Goal: Task Accomplishment & Management: Use online tool/utility

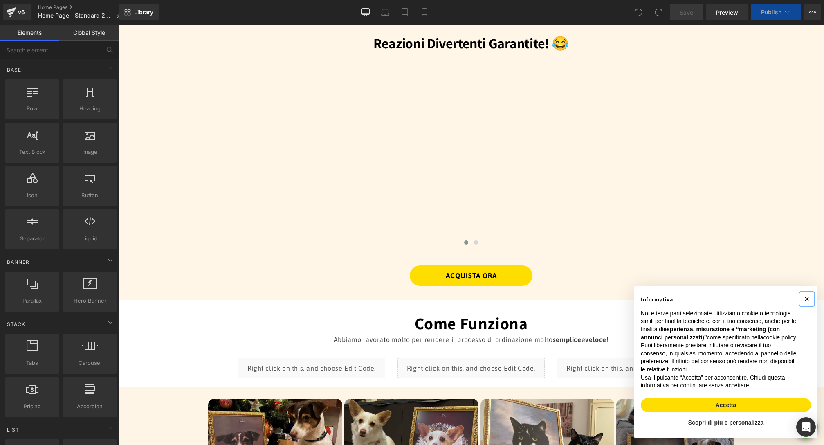
click at [808, 294] on span "×" at bounding box center [806, 298] width 5 height 9
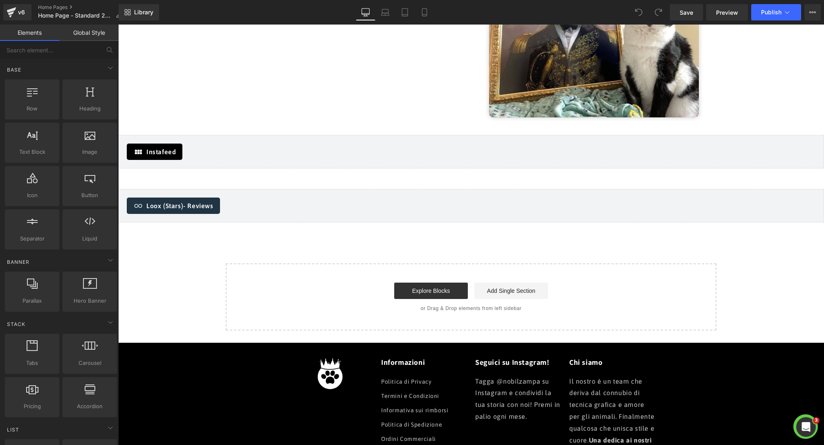
scroll to position [1848, 0]
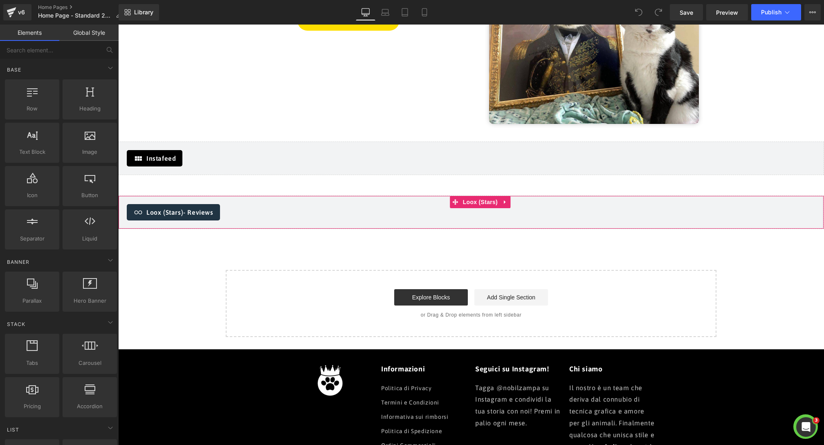
click at [264, 220] on div "Loox (Stars) - Reviews Loox (Stars)" at bounding box center [471, 212] width 706 height 34
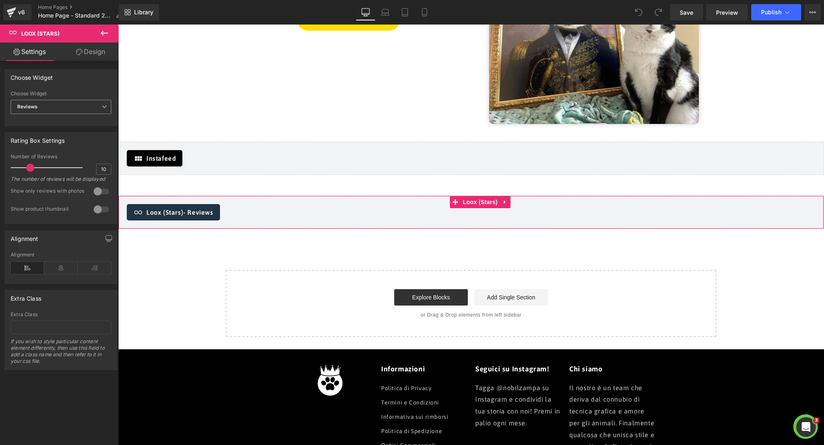
click at [96, 111] on span "Reviews" at bounding box center [61, 107] width 101 height 14
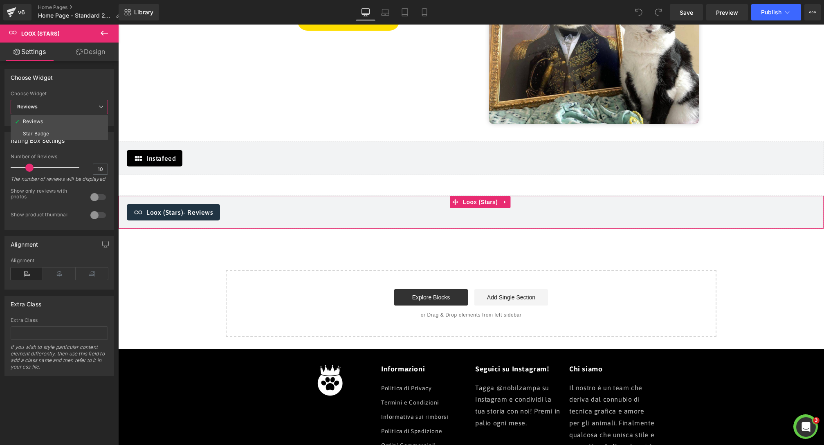
click at [93, 109] on span "Reviews" at bounding box center [59, 107] width 97 height 14
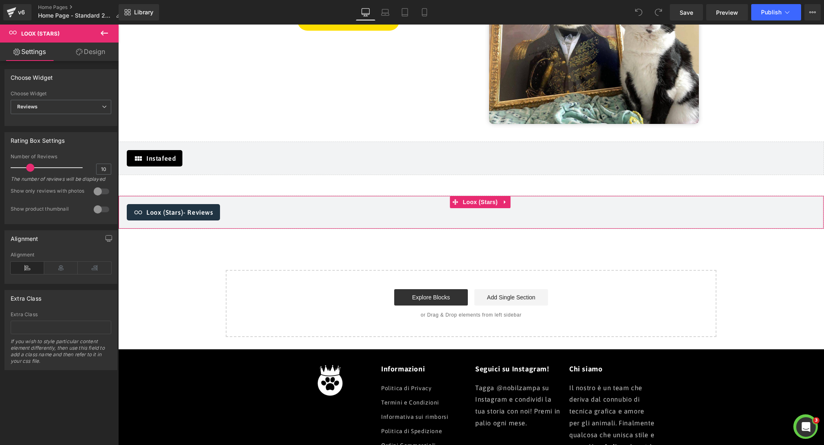
click at [108, 55] on link "Design" at bounding box center [90, 52] width 59 height 18
click at [303, 206] on div "Loox (Stars) - Reviews" at bounding box center [471, 212] width 688 height 16
click at [474, 204] on span "Loox (Stars)" at bounding box center [480, 202] width 39 height 12
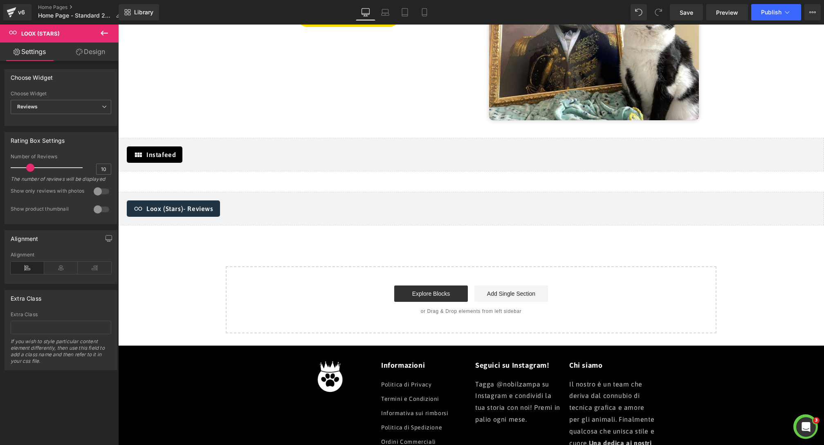
click at [108, 34] on icon at bounding box center [104, 33] width 10 height 10
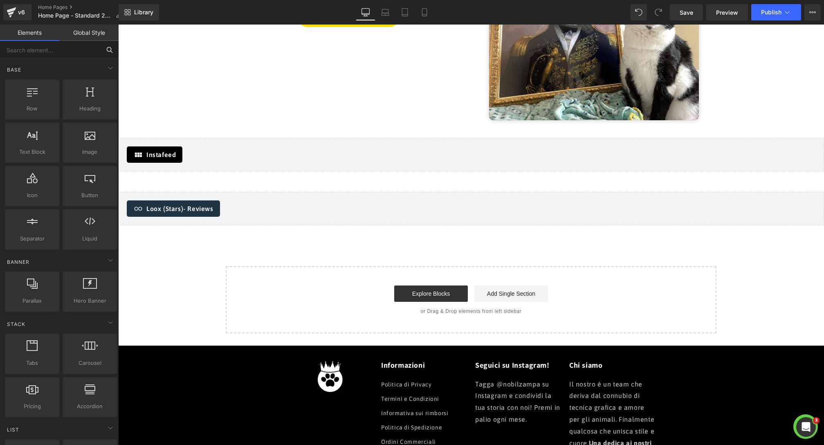
click at [78, 52] on input "text" at bounding box center [50, 50] width 101 height 18
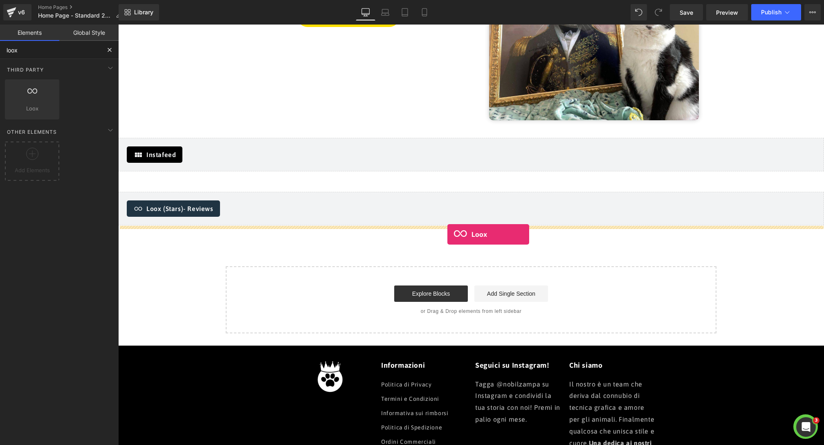
drag, startPoint x: 143, startPoint y: 126, endPoint x: 447, endPoint y: 234, distance: 322.4
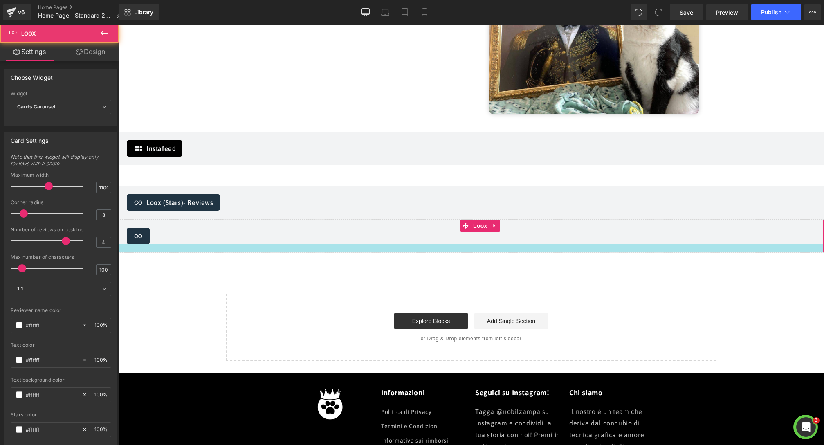
scroll to position [1846, 0]
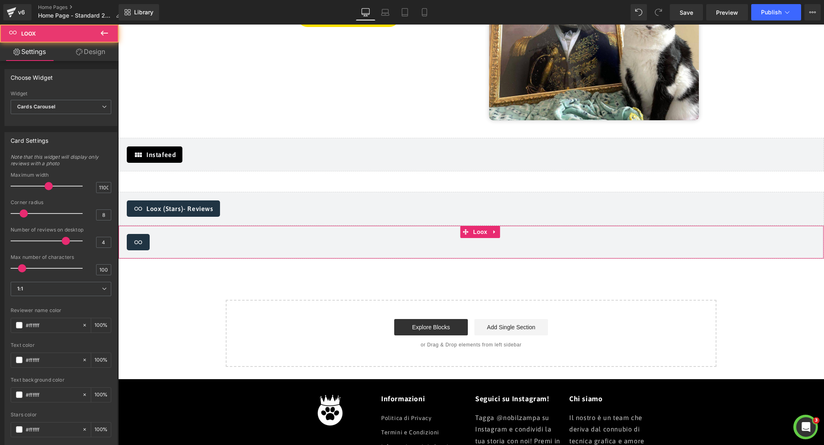
click at [336, 249] on div "Loox - Cards Carousel" at bounding box center [471, 242] width 688 height 16
click at [483, 235] on span "Loox" at bounding box center [480, 232] width 18 height 12
click at [63, 110] on span "Cards Carousel" at bounding box center [61, 107] width 101 height 14
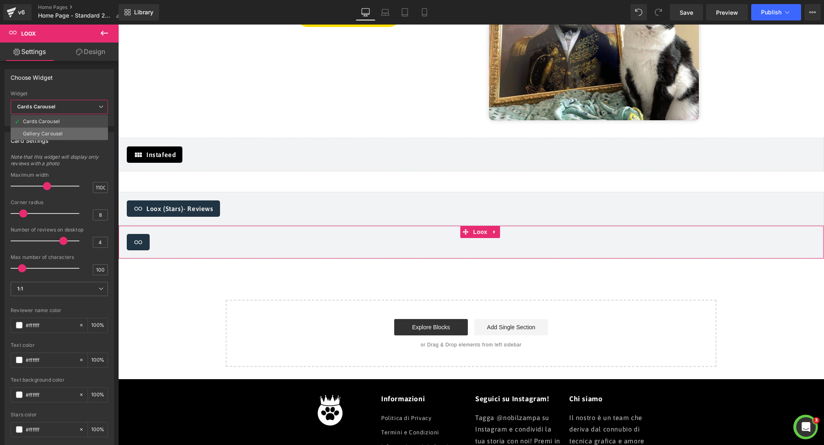
click at [67, 134] on li "Gallery Carousel" at bounding box center [59, 134] width 97 height 12
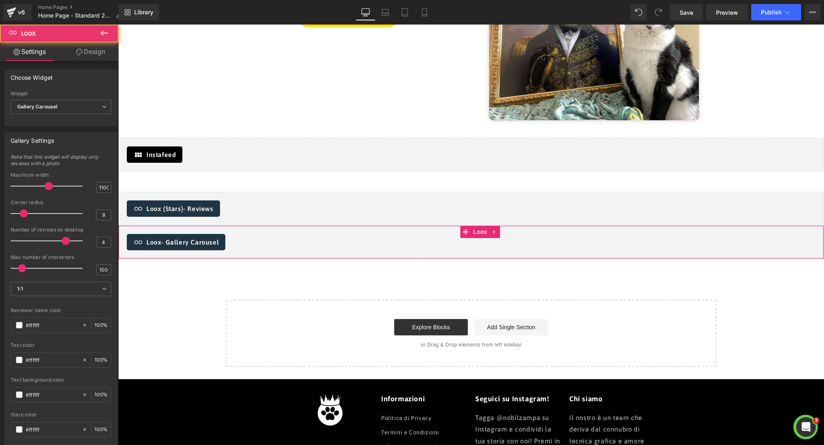
click at [354, 251] on div "Loox - Gallery Carousel Loox" at bounding box center [471, 242] width 706 height 34
click at [501, 232] on div "Loox - Gallery Carousel Loox" at bounding box center [471, 242] width 706 height 34
click at [497, 233] on icon at bounding box center [495, 232] width 6 height 6
drag, startPoint x: 36, startPoint y: 81, endPoint x: 86, endPoint y: 40, distance: 64.5
click at [36, 81] on div "Choose Widget" at bounding box center [32, 74] width 42 height 11
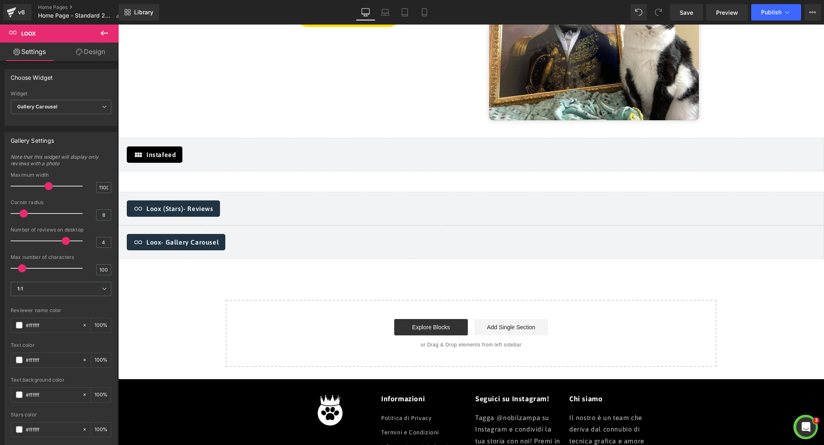
drag, startPoint x: 108, startPoint y: 35, endPoint x: 67, endPoint y: 43, distance: 41.5
click at [108, 35] on icon at bounding box center [104, 33] width 10 height 10
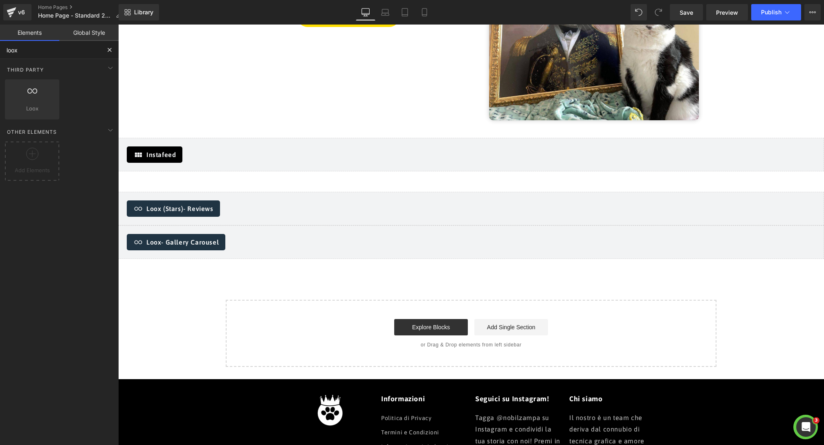
click at [67, 43] on input "loox" at bounding box center [50, 50] width 101 height 18
type input "loox"
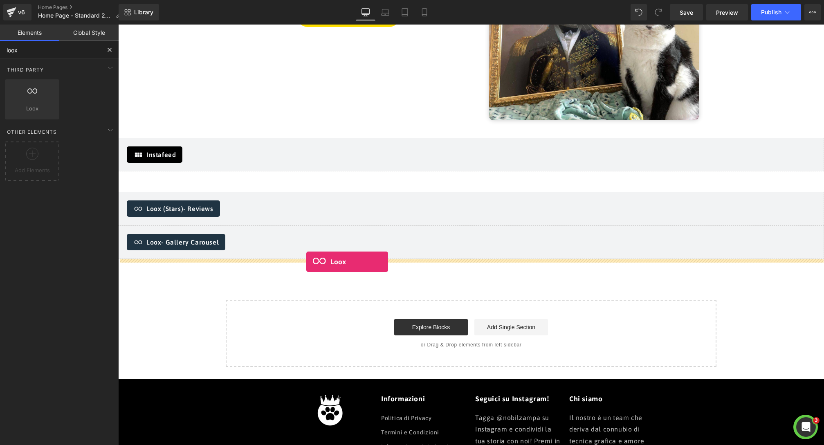
drag, startPoint x: 147, startPoint y: 123, endPoint x: 306, endPoint y: 261, distance: 210.9
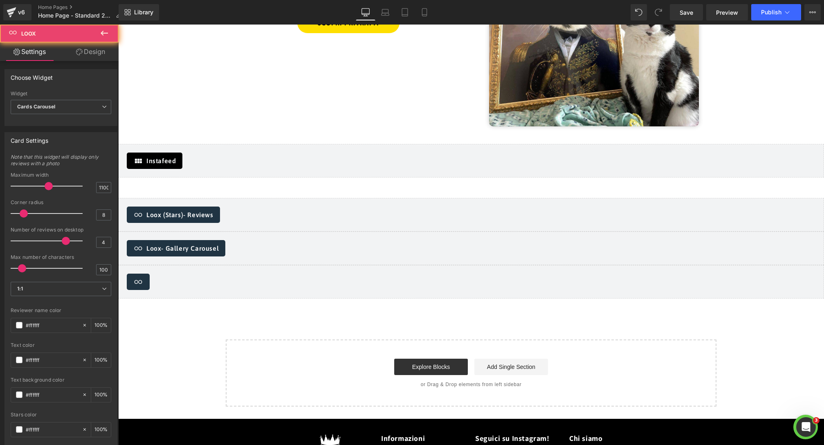
click at [237, 295] on div "Loox - Cards Carousel Loox" at bounding box center [471, 282] width 706 height 34
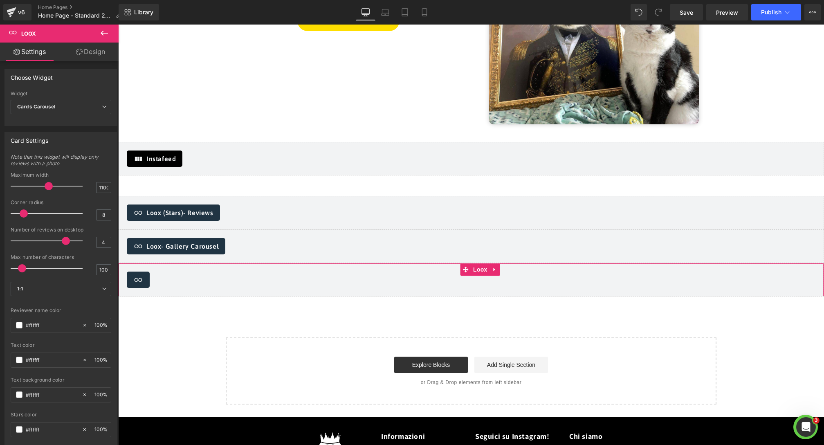
scroll to position [1846, 0]
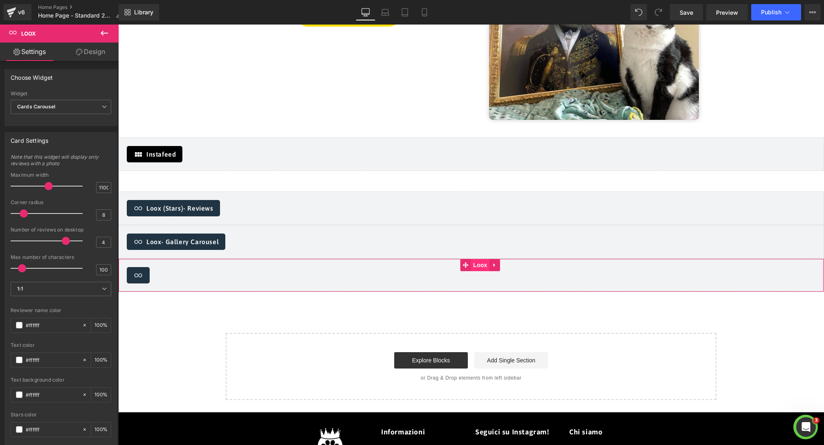
click at [479, 267] on span "Loox" at bounding box center [480, 265] width 18 height 12
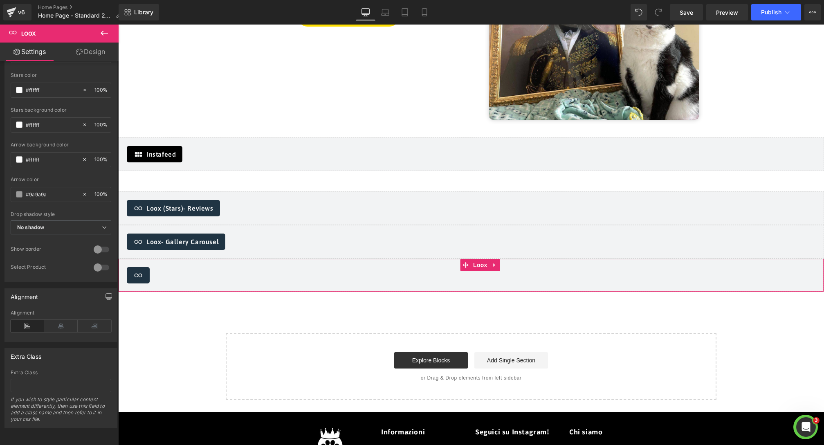
scroll to position [0, 0]
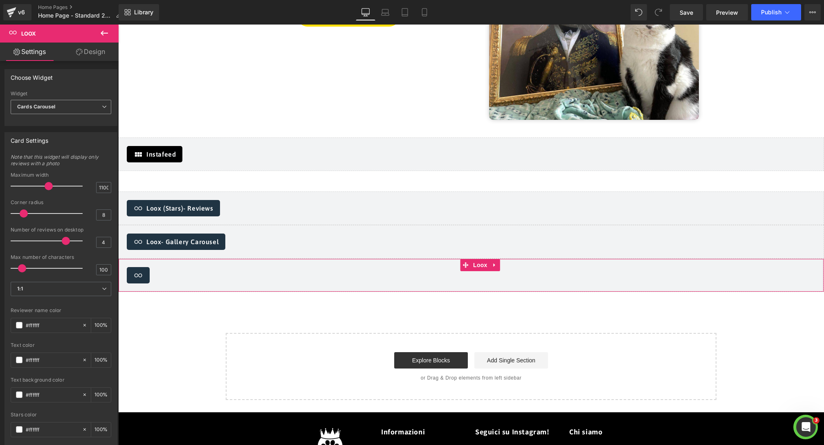
click at [64, 109] on span "Cards Carousel" at bounding box center [61, 107] width 101 height 14
click at [64, 109] on span "Cards Carousel" at bounding box center [59, 107] width 97 height 14
click at [306, 203] on div "Loox (Stars) - Reviews" at bounding box center [471, 208] width 688 height 16
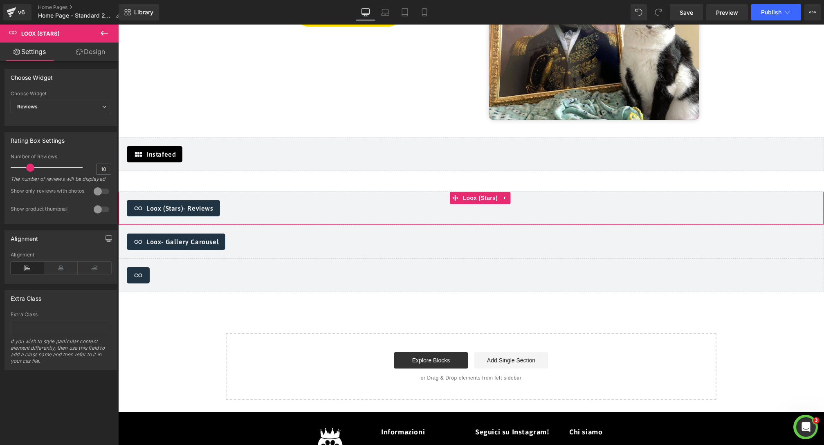
click at [477, 238] on div "Loox - Gallery Carousel" at bounding box center [471, 241] width 688 height 16
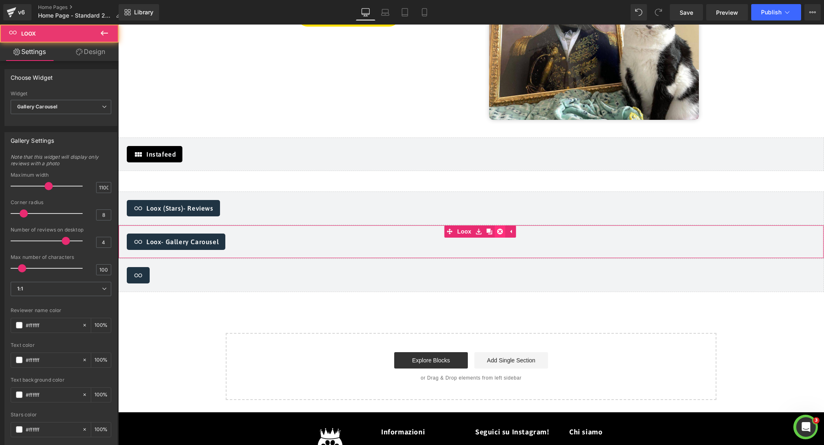
click at [499, 231] on icon at bounding box center [500, 231] width 6 height 6
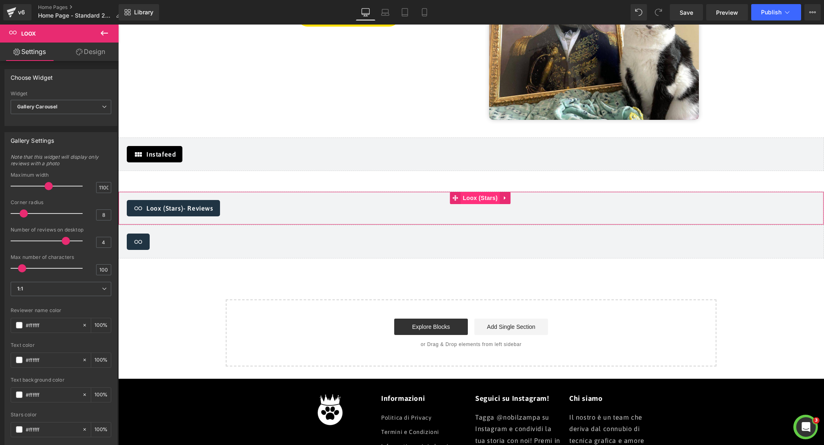
drag, startPoint x: 465, startPoint y: 209, endPoint x: 498, endPoint y: 203, distance: 33.7
click at [465, 209] on div "Loox (Stars) - Reviews" at bounding box center [471, 208] width 688 height 16
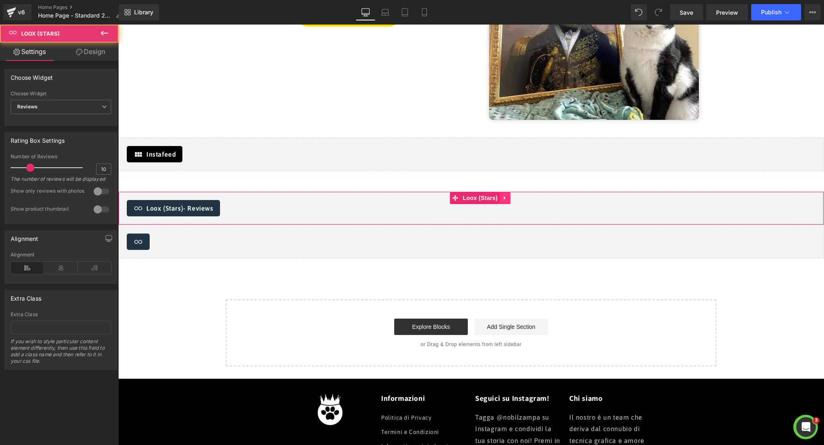
click at [510, 197] on link at bounding box center [505, 198] width 11 height 12
click at [512, 198] on icon at bounding box center [510, 198] width 6 height 6
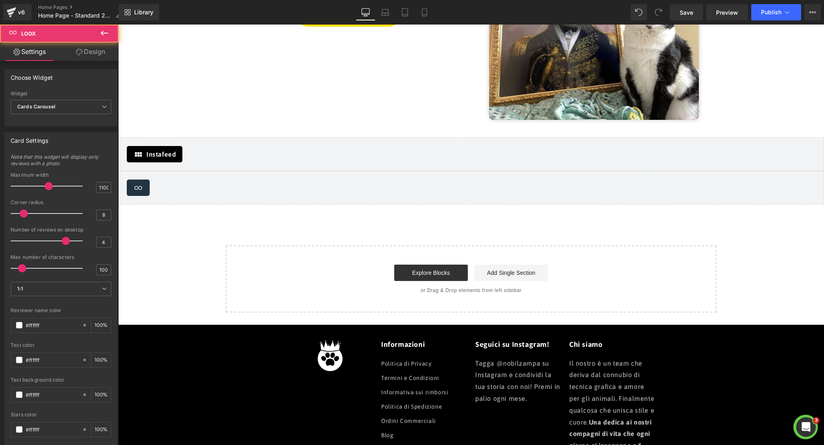
click at [361, 193] on div "Loox - Cards Carousel" at bounding box center [471, 187] width 688 height 16
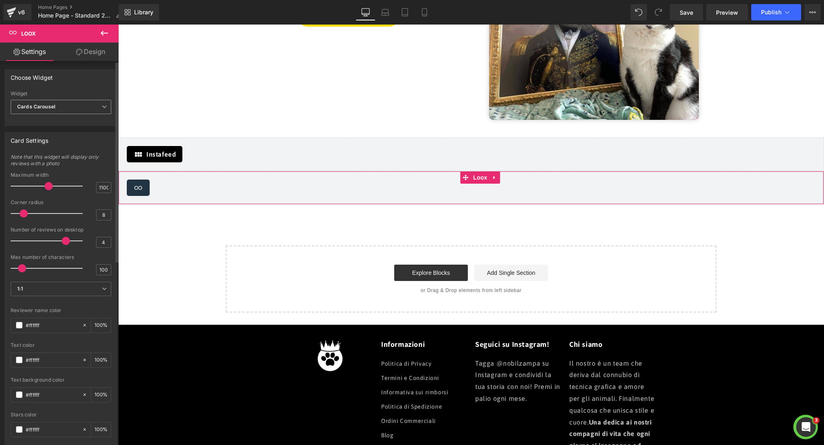
click at [61, 116] on div "Cards Carousel Cards Carousel Gallery Carousel" at bounding box center [61, 109] width 101 height 18
click at [63, 110] on span "Cards Carousel" at bounding box center [61, 107] width 101 height 14
click at [66, 109] on span "Cards Carousel" at bounding box center [59, 107] width 97 height 14
click at [69, 107] on span "Cards Carousel" at bounding box center [61, 107] width 101 height 14
click at [78, 106] on span "Cards Carousel" at bounding box center [59, 107] width 97 height 14
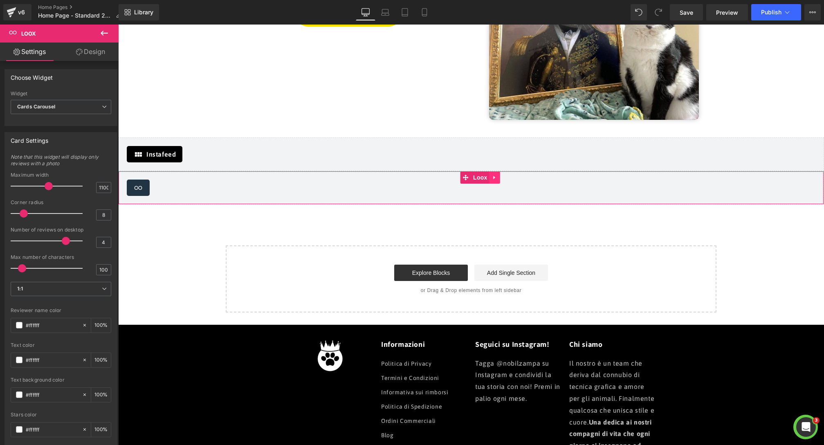
click at [495, 180] on icon at bounding box center [495, 178] width 6 height 6
click at [503, 180] on link at bounding box center [500, 177] width 11 height 12
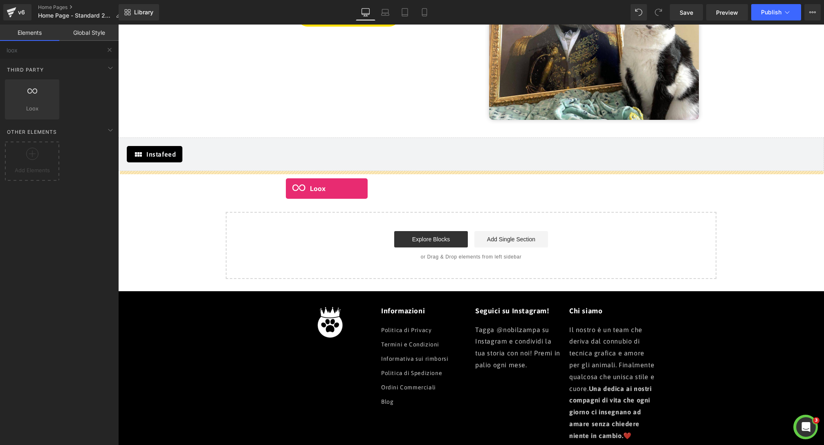
drag, startPoint x: 155, startPoint y: 119, endPoint x: 286, endPoint y: 188, distance: 147.6
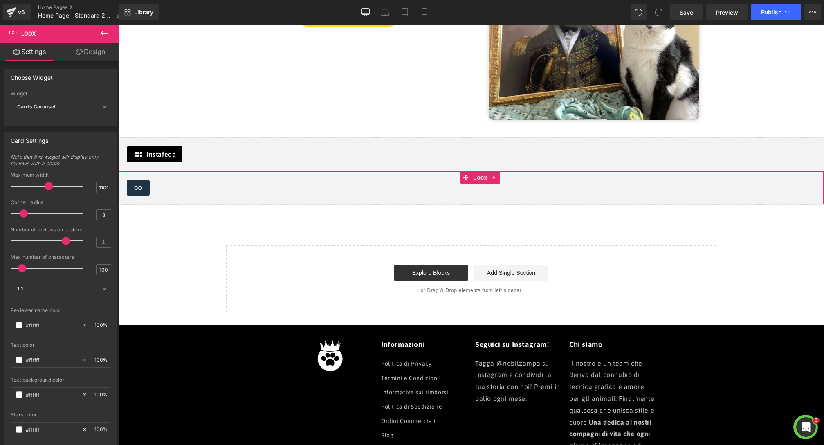
click at [475, 184] on div "Loox - Cards Carousel" at bounding box center [471, 187] width 688 height 16
click at [480, 175] on span "Loox" at bounding box center [480, 177] width 18 height 12
click at [494, 177] on icon at bounding box center [494, 178] width 2 height 4
drag, startPoint x: 498, startPoint y: 177, endPoint x: 493, endPoint y: 177, distance: 4.5
click at [497, 177] on icon at bounding box center [500, 178] width 6 height 6
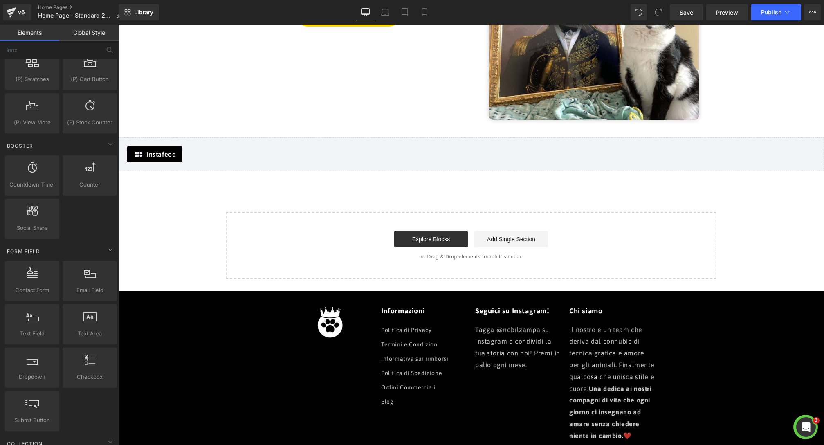
scroll to position [1427, 0]
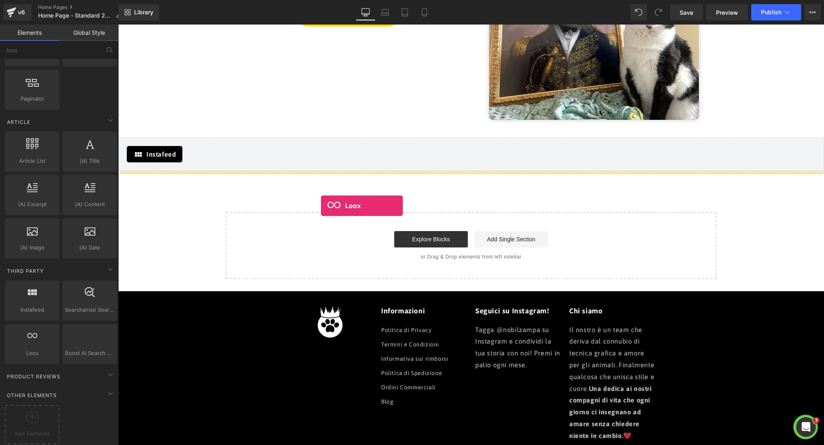
drag, startPoint x: 152, startPoint y: 352, endPoint x: 321, endPoint y: 206, distance: 223.4
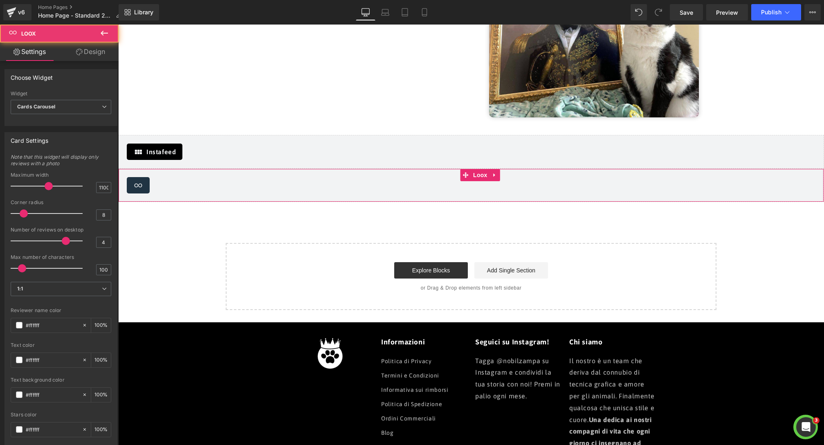
click at [276, 189] on div "Loox - Cards Carousel" at bounding box center [471, 185] width 688 height 16
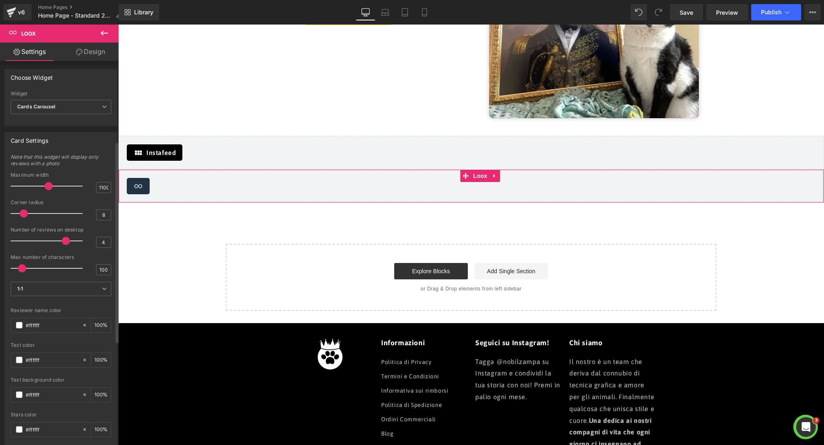
scroll to position [349, 0]
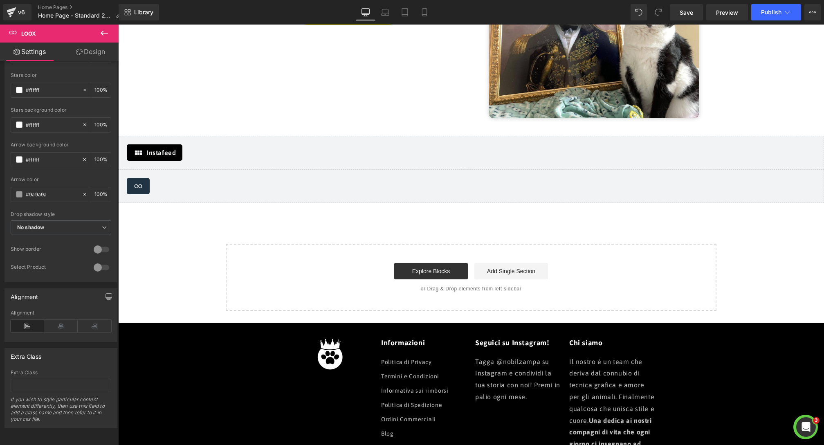
click at [583, 186] on div "Loox - Cards Carousel" at bounding box center [471, 186] width 688 height 16
click at [496, 179] on link at bounding box center [494, 176] width 11 height 12
click at [500, 177] on icon at bounding box center [500, 176] width 6 height 6
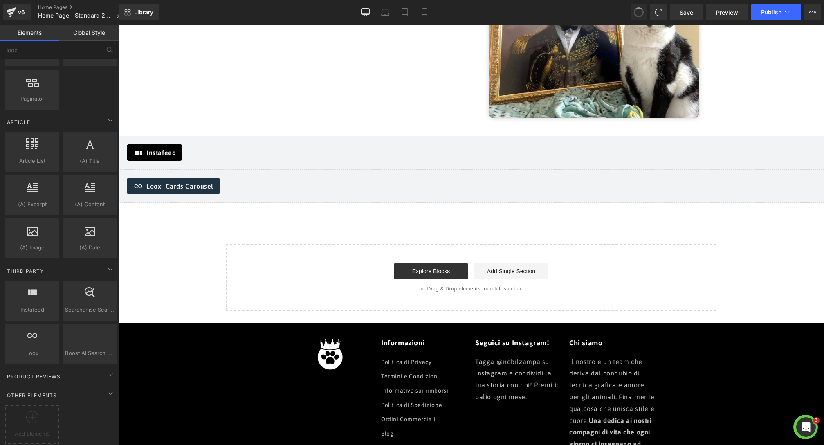
click at [631, 14] on button at bounding box center [638, 12] width 16 height 16
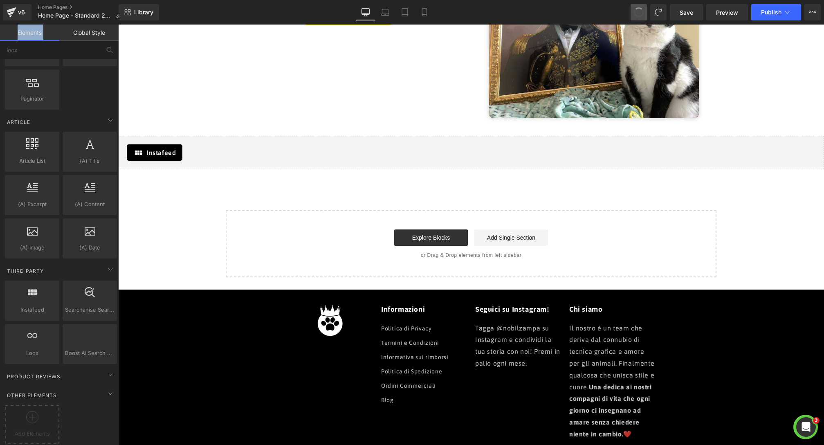
click at [631, 14] on button at bounding box center [638, 12] width 16 height 16
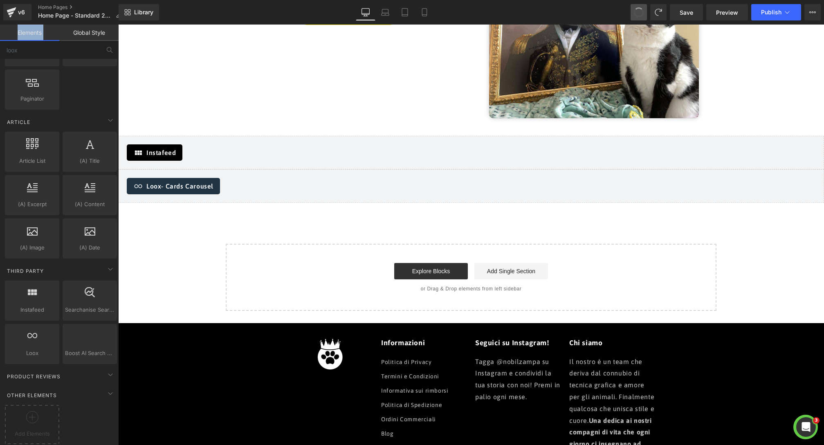
click at [631, 14] on button at bounding box center [638, 12] width 16 height 16
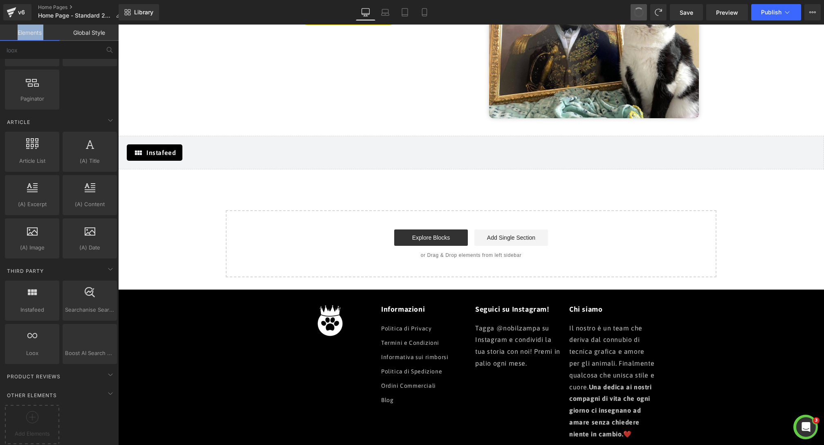
click at [631, 14] on button at bounding box center [638, 12] width 16 height 16
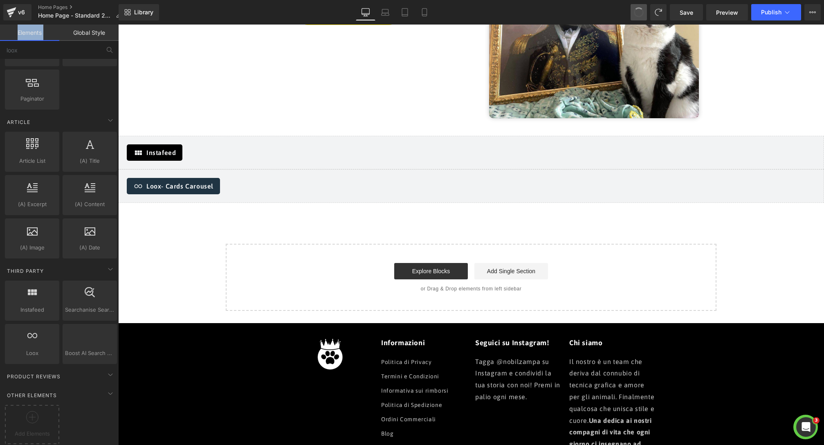
click at [631, 14] on button at bounding box center [638, 12] width 16 height 16
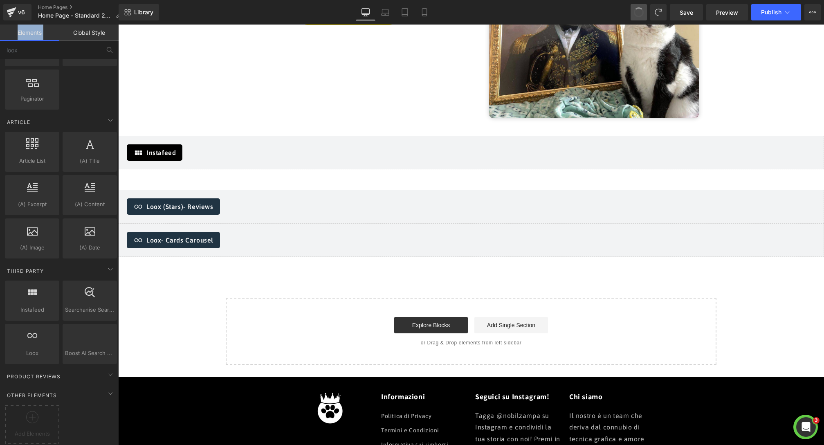
click at [631, 14] on button at bounding box center [638, 12] width 16 height 16
click at [506, 247] on div "Loox - Cards Carousel" at bounding box center [471, 240] width 688 height 16
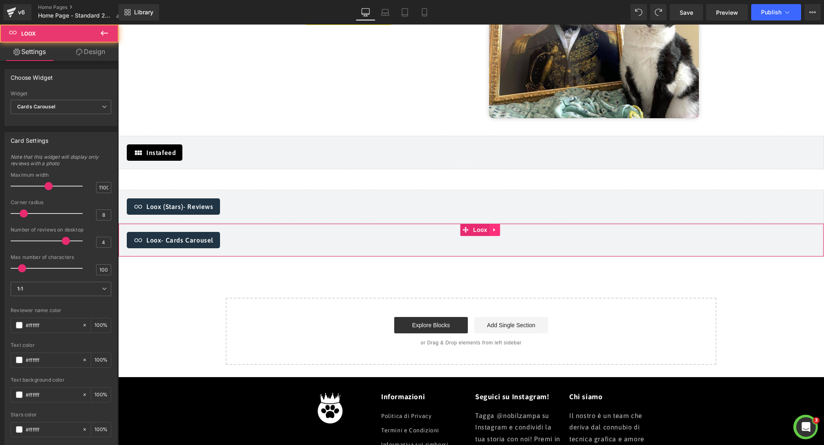
click at [495, 234] on link at bounding box center [494, 230] width 11 height 12
click at [501, 233] on link at bounding box center [500, 230] width 11 height 12
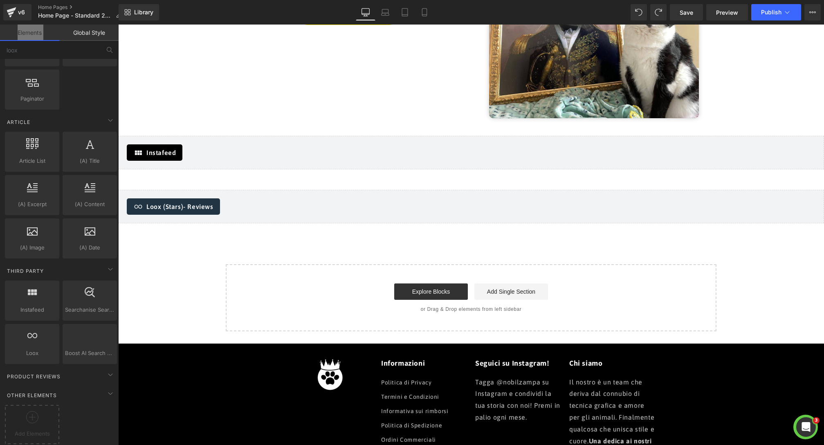
click at [260, 207] on div "Loox (Stars) - Reviews" at bounding box center [471, 206] width 688 height 16
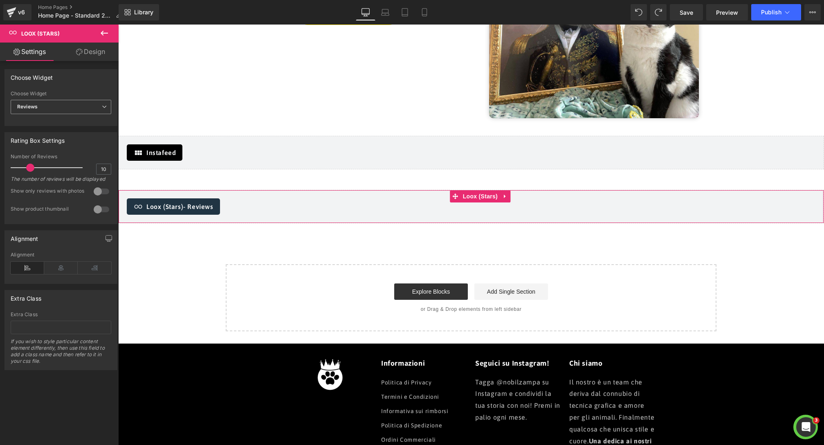
click at [60, 112] on span "Reviews" at bounding box center [61, 107] width 101 height 14
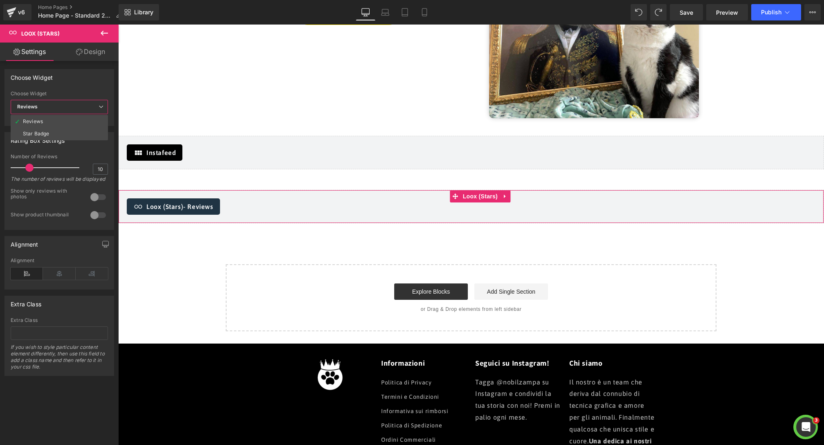
click at [60, 112] on span "Reviews" at bounding box center [59, 107] width 97 height 14
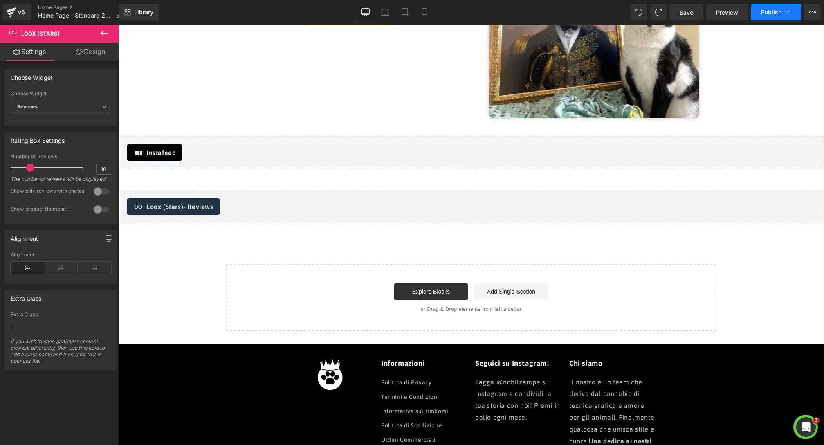
click at [765, 13] on span "Publish" at bounding box center [771, 12] width 20 height 7
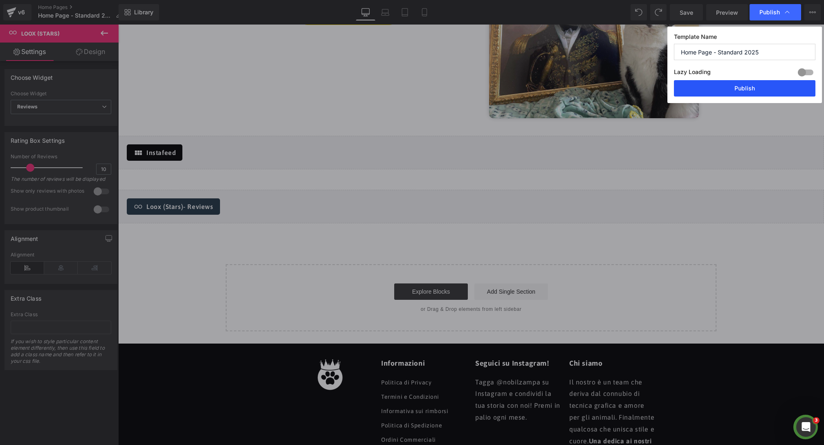
click at [759, 89] on button "Publish" at bounding box center [744, 88] width 141 height 16
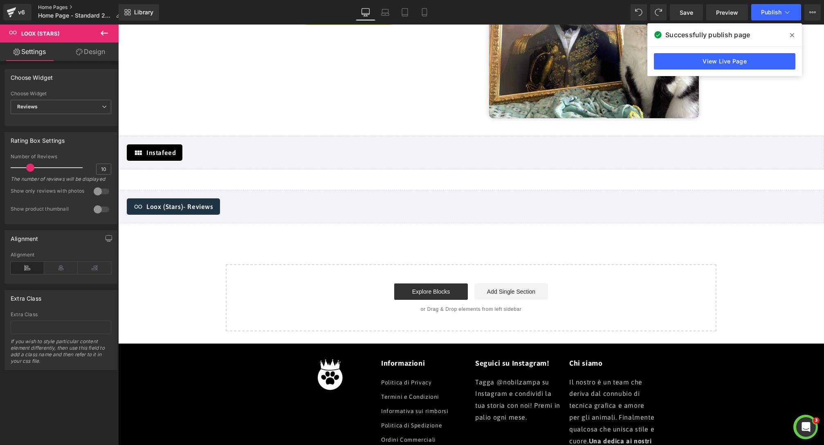
click at [56, 7] on link "Home Pages" at bounding box center [83, 7] width 90 height 7
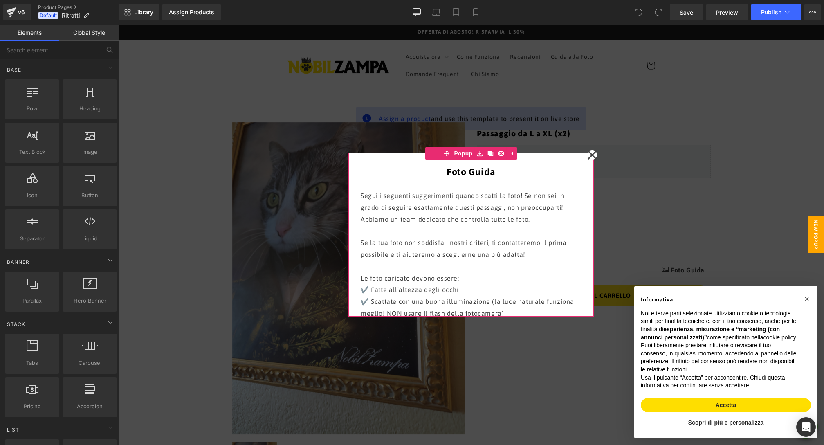
click at [594, 153] on icon at bounding box center [591, 154] width 9 height 9
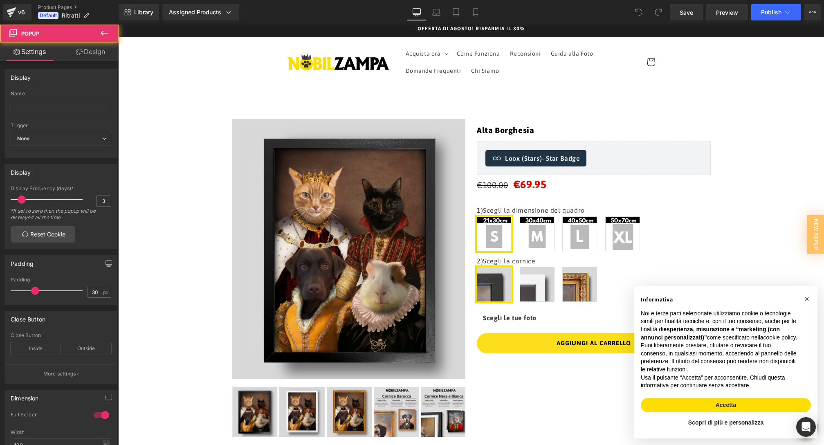
scroll to position [677, 0]
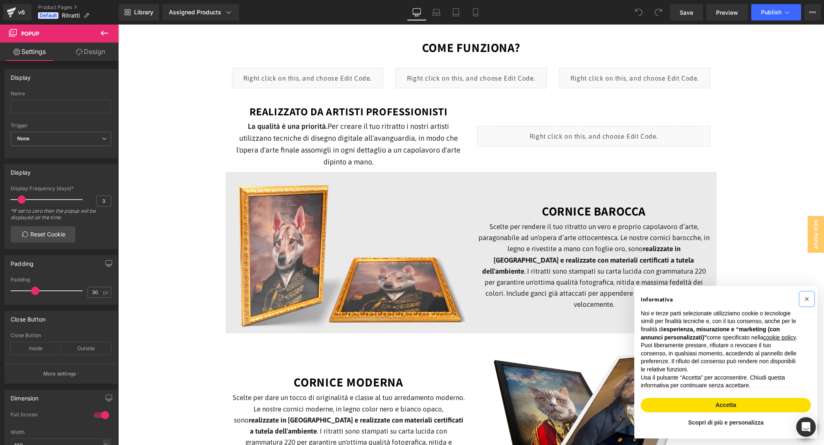
drag, startPoint x: 803, startPoint y: 290, endPoint x: 689, endPoint y: 280, distance: 114.9
click at [803, 292] on button "×" at bounding box center [806, 298] width 13 height 13
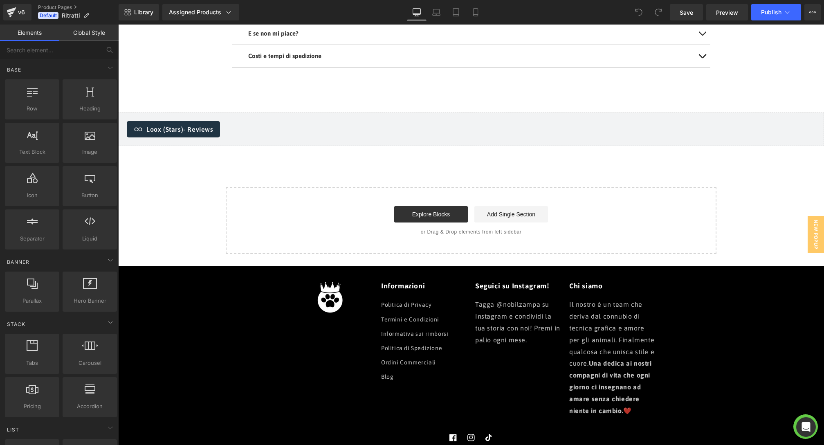
scroll to position [1736, 0]
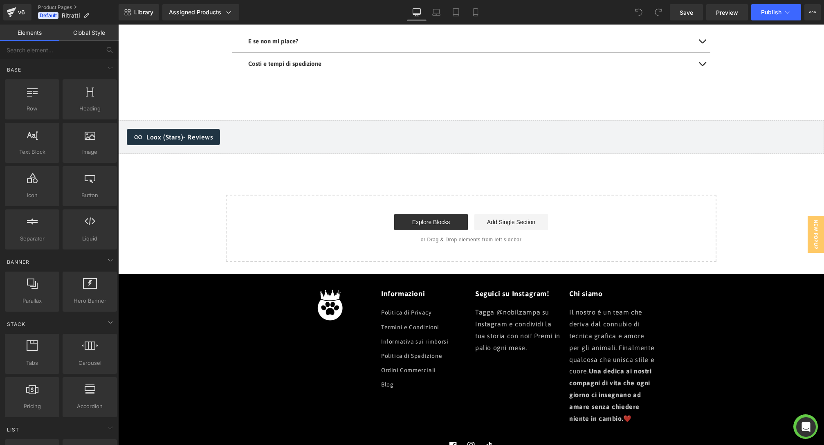
click at [180, 140] on span "Loox (Stars) - Reviews" at bounding box center [179, 137] width 67 height 10
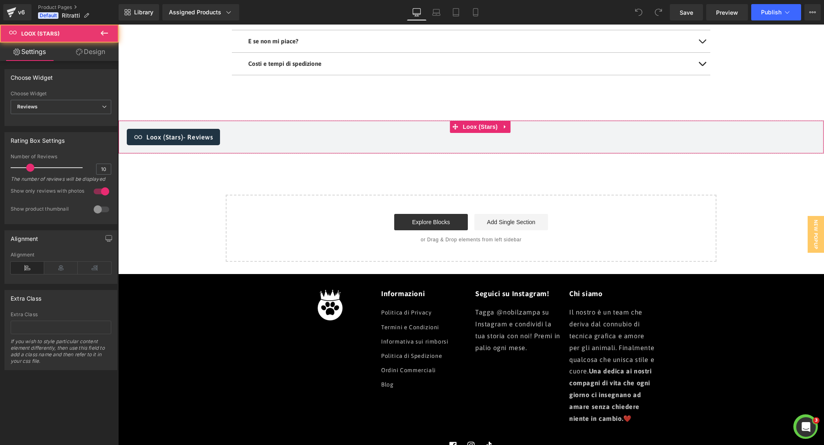
scroll to position [0, 0]
click at [100, 198] on div at bounding box center [102, 191] width 20 height 13
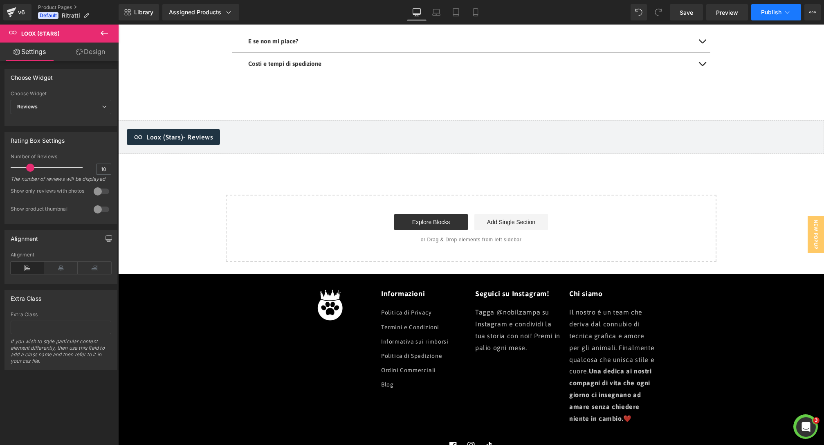
click at [769, 15] on span "Publish" at bounding box center [771, 12] width 20 height 7
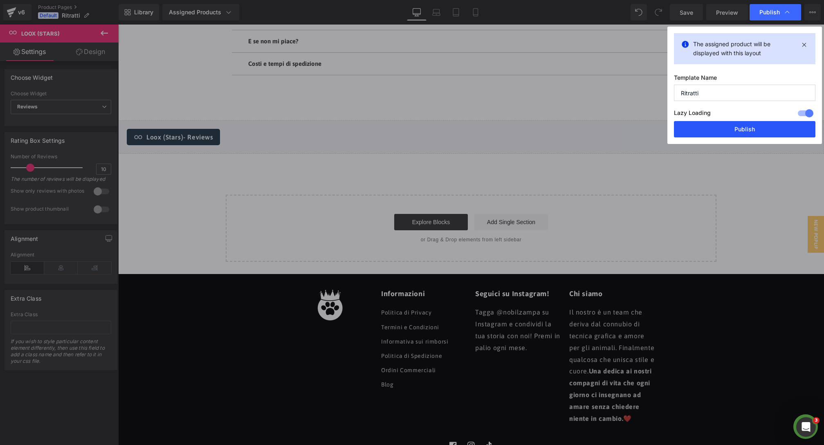
click at [743, 131] on button "Publish" at bounding box center [744, 129] width 141 height 16
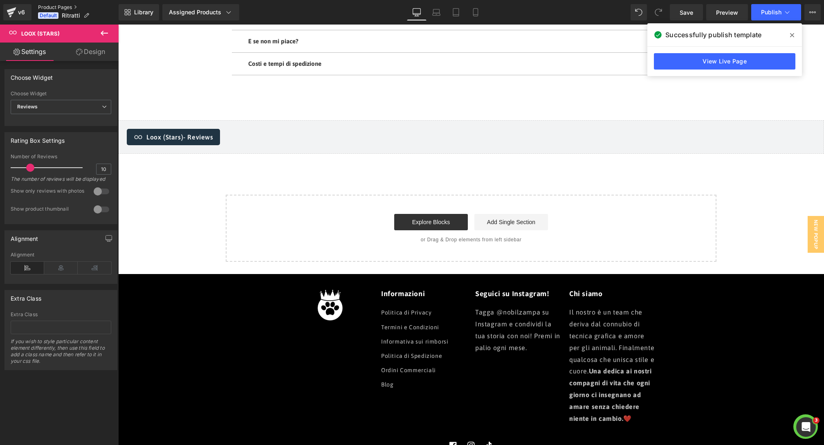
click at [62, 5] on link "Product Pages" at bounding box center [78, 7] width 81 height 7
